Goal: Information Seeking & Learning: Learn about a topic

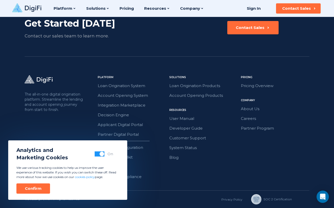
scroll to position [825, 0]
click at [95, 155] on button "button" at bounding box center [100, 153] width 10 height 5
click at [30, 190] on div "Confirm" at bounding box center [33, 188] width 17 height 5
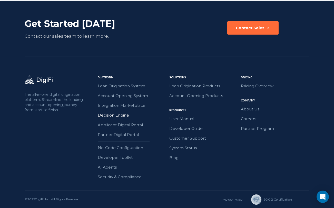
scroll to position [825, 0]
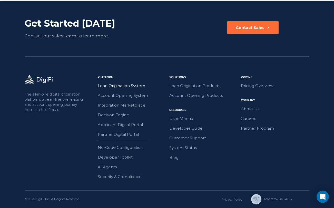
click at [131, 86] on link "Loan Origination System" at bounding box center [132, 86] width 68 height 7
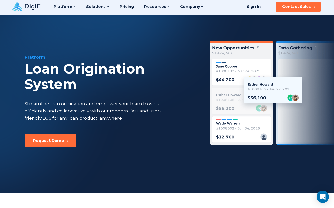
scroll to position [2, 0]
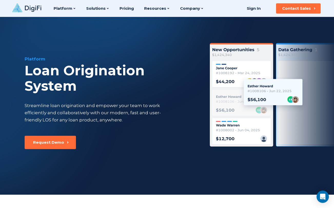
scroll to position [2, 0]
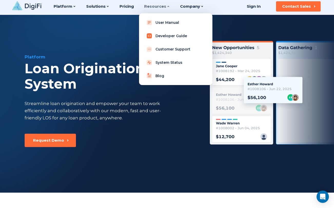
click at [159, 36] on link "Developer Guide" at bounding box center [175, 36] width 65 height 10
